Goal: Transaction & Acquisition: Download file/media

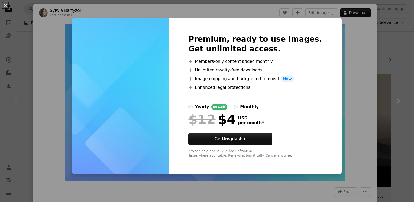
click at [344, 85] on div "An X shape Premium, ready to use images. Get unlimited access. A plus sign Memb…" at bounding box center [207, 101] width 414 height 202
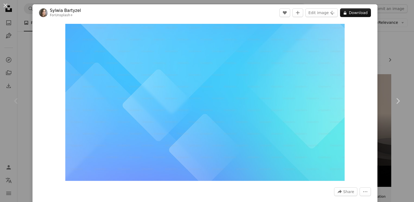
click at [389, 52] on div "An X shape Chevron left Chevron right [PERSON_NAME] For Unsplash+ A heart A plu…" at bounding box center [207, 101] width 414 height 202
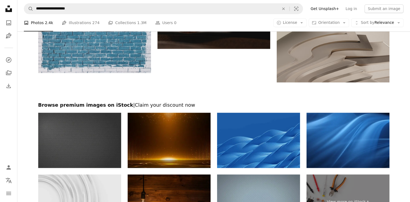
scroll to position [815, 0]
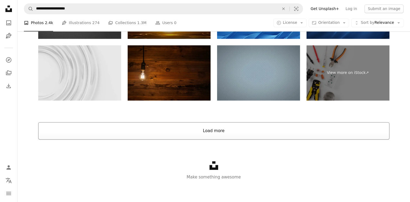
click at [207, 133] on button "Load more" at bounding box center [213, 130] width 351 height 17
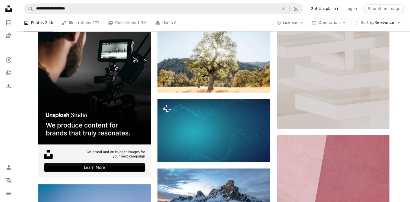
scroll to position [987, 0]
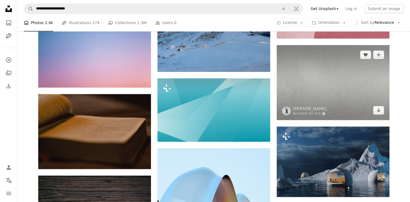
click at [308, 84] on img at bounding box center [332, 82] width 113 height 75
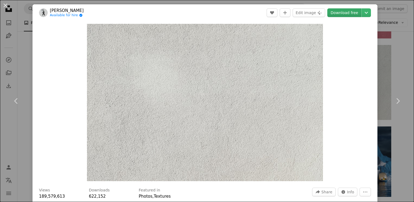
click at [344, 13] on link "Download free" at bounding box center [344, 12] width 34 height 9
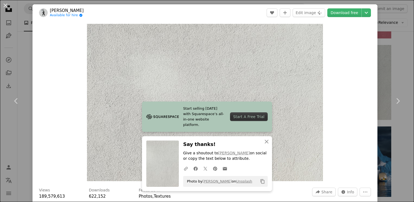
click at [390, 53] on div "An X shape Chevron left Chevron right [PERSON_NAME] Available for hire A checkm…" at bounding box center [207, 101] width 414 height 202
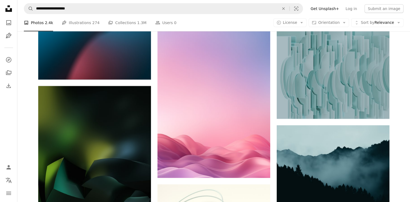
scroll to position [11932, 0]
